Goal: Task Accomplishment & Management: Use online tool/utility

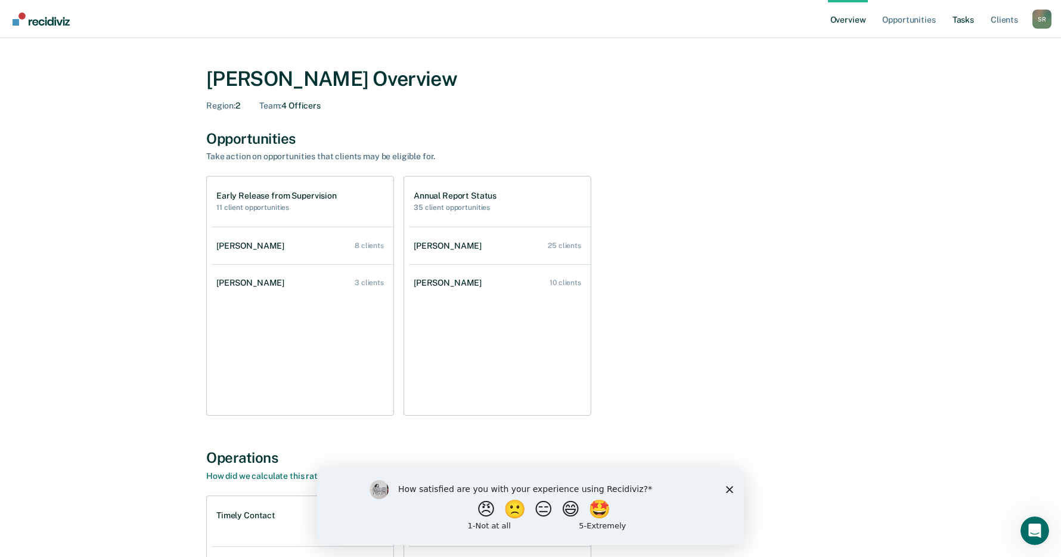
click at [969, 20] on link "Tasks" at bounding box center [963, 19] width 26 height 38
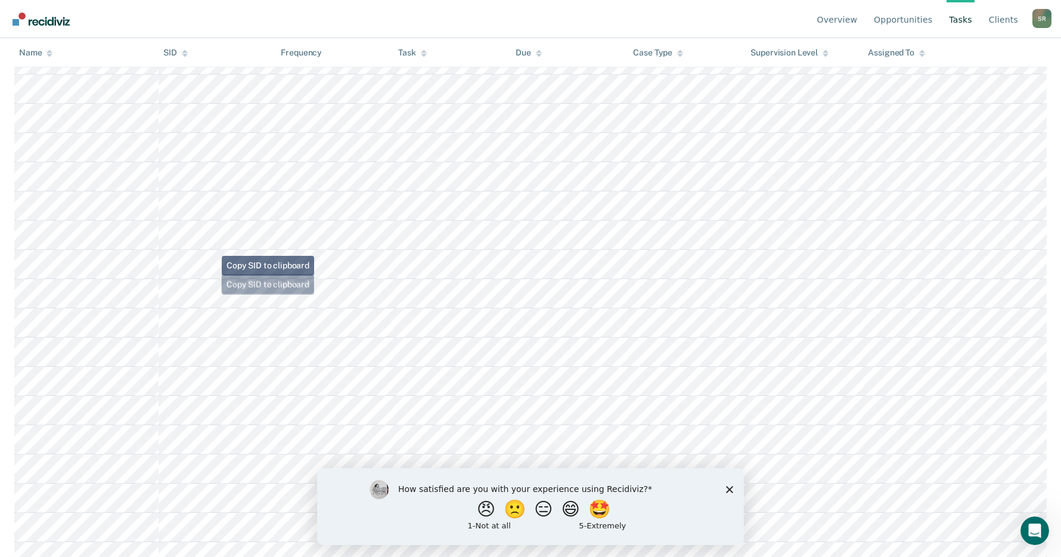
scroll to position [423, 0]
click at [733, 491] on icon "Close survey" at bounding box center [729, 488] width 7 height 7
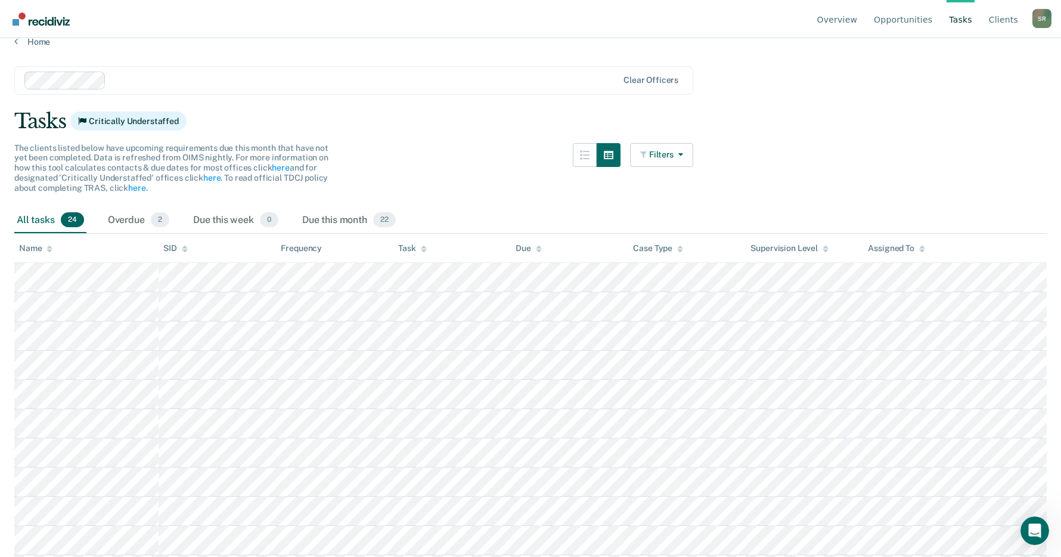
scroll to position [0, 0]
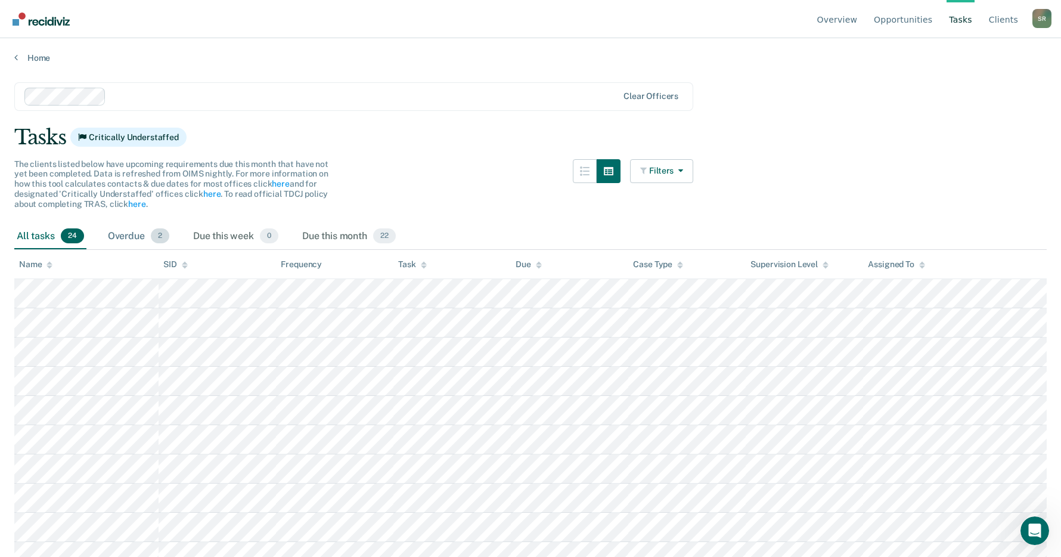
click at [131, 237] on div "Overdue 2" at bounding box center [139, 237] width 66 height 26
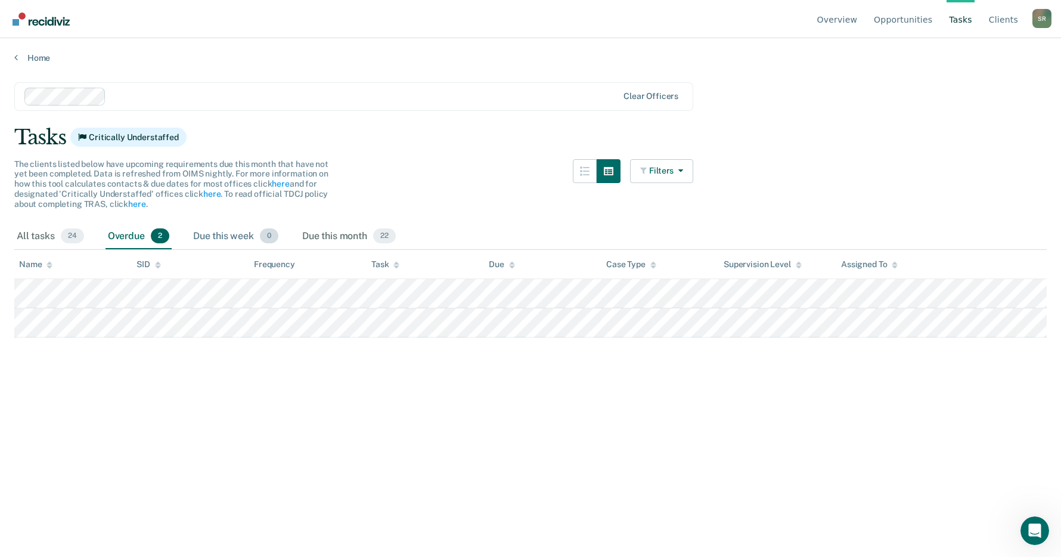
click at [225, 237] on div "Due this week 0" at bounding box center [236, 237] width 90 height 26
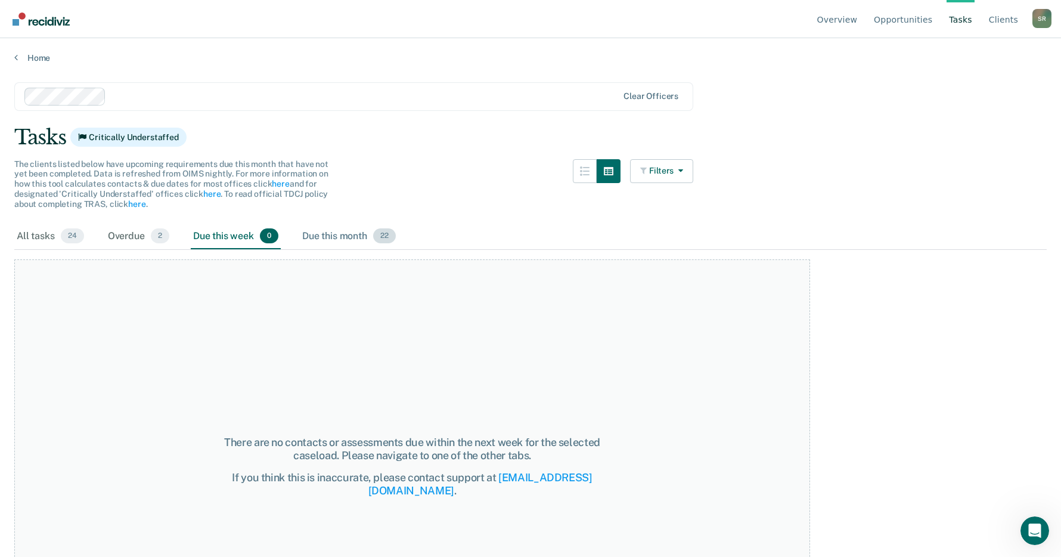
click at [330, 242] on div "Due this month 22" at bounding box center [349, 237] width 98 height 26
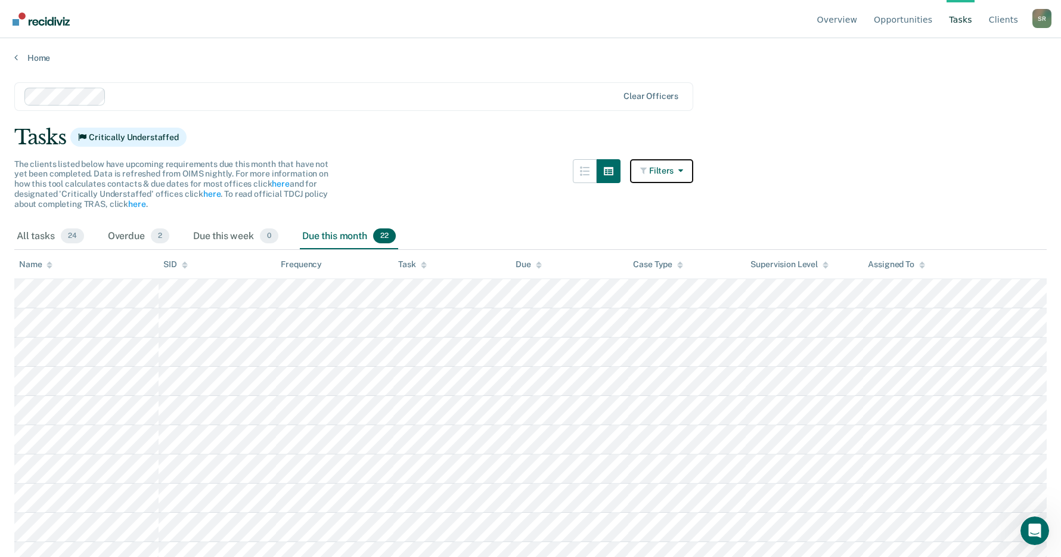
click at [683, 172] on icon "button" at bounding box center [679, 170] width 10 height 8
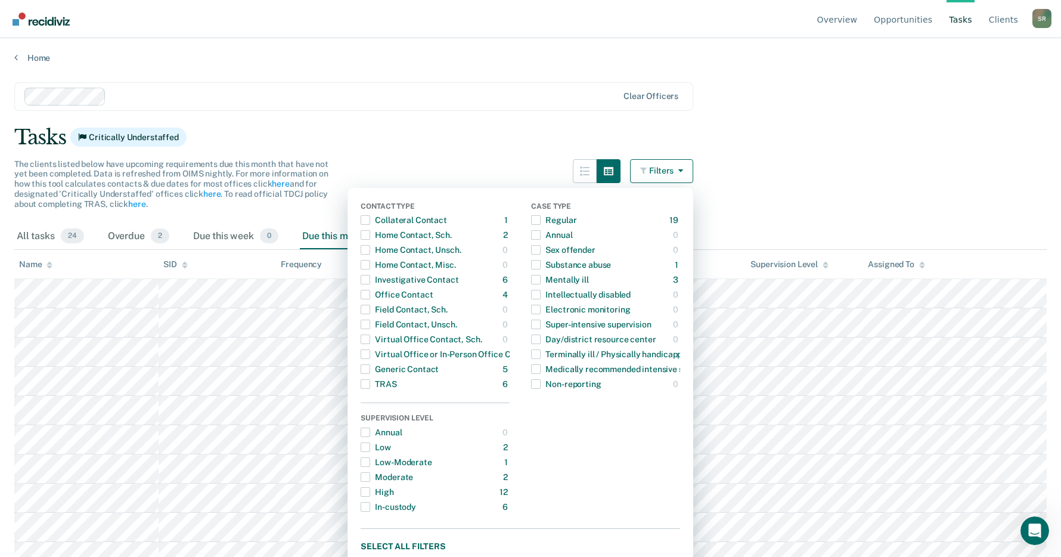
click at [809, 165] on main "Clear officers Tasks Critically Understaffed The clients listed below have upco…" at bounding box center [530, 308] width 1061 height 490
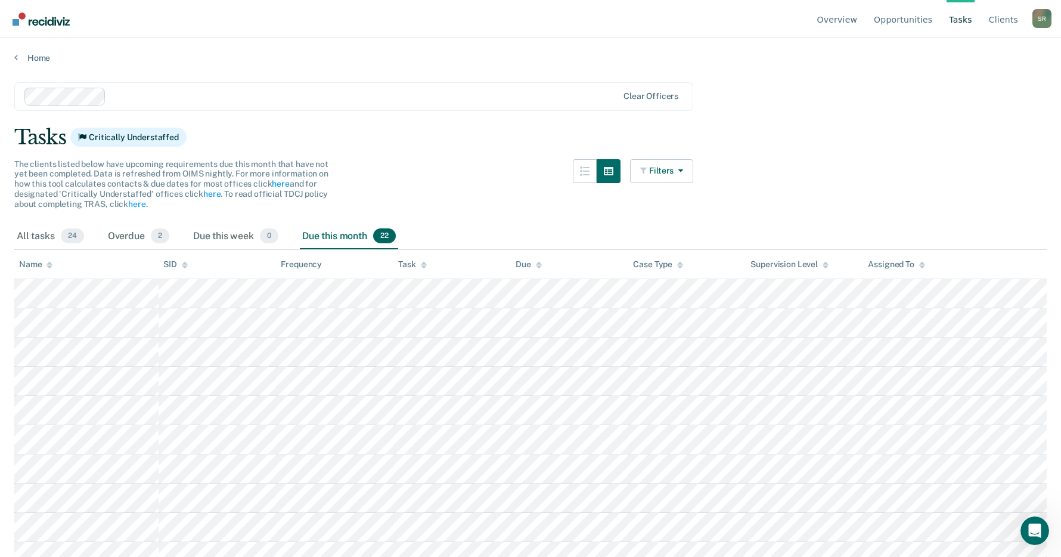
click at [771, 157] on main "Clear officers Tasks Critically Understaffed The clients listed below have upco…" at bounding box center [530, 308] width 1061 height 490
click at [1007, 163] on main "Clear officers Tasks Critically Understaffed The clients listed below have upco…" at bounding box center [530, 308] width 1061 height 490
click at [971, 102] on main "Clear officers Tasks Critically Understaffed The clients listed below have upco…" at bounding box center [530, 308] width 1061 height 490
click at [792, 120] on main "Clear officers Tasks Critically Understaffed The clients listed below have upco…" at bounding box center [530, 308] width 1061 height 490
click at [972, 150] on main "Clear officers Tasks Critically Understaffed The clients listed below have upco…" at bounding box center [530, 308] width 1061 height 490
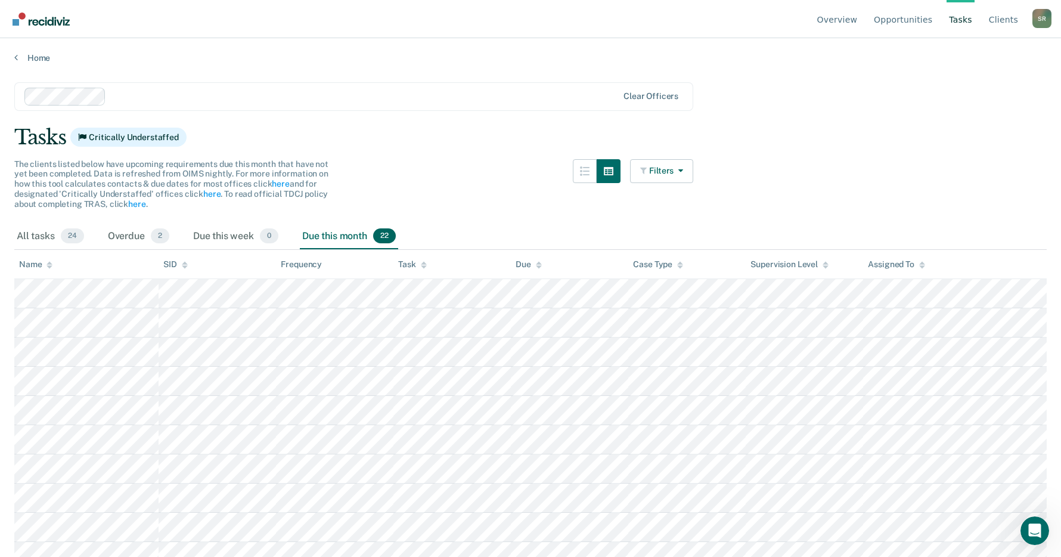
click at [843, 142] on div "Tasks Critically Understaffed" at bounding box center [530, 137] width 1033 height 24
click at [848, 132] on div "Tasks Critically Understaffed" at bounding box center [530, 137] width 1033 height 24
click at [957, 107] on main "Clear officers Tasks Critically Understaffed The clients listed below have upco…" at bounding box center [530, 308] width 1061 height 490
click at [827, 182] on main "Clear officers Tasks Critically Understaffed The clients listed below have upco…" at bounding box center [530, 308] width 1061 height 490
click at [990, 161] on main "Clear officers Tasks Critically Understaffed The clients listed below have upco…" at bounding box center [530, 308] width 1061 height 490
